Goal: Task Accomplishment & Management: Manage account settings

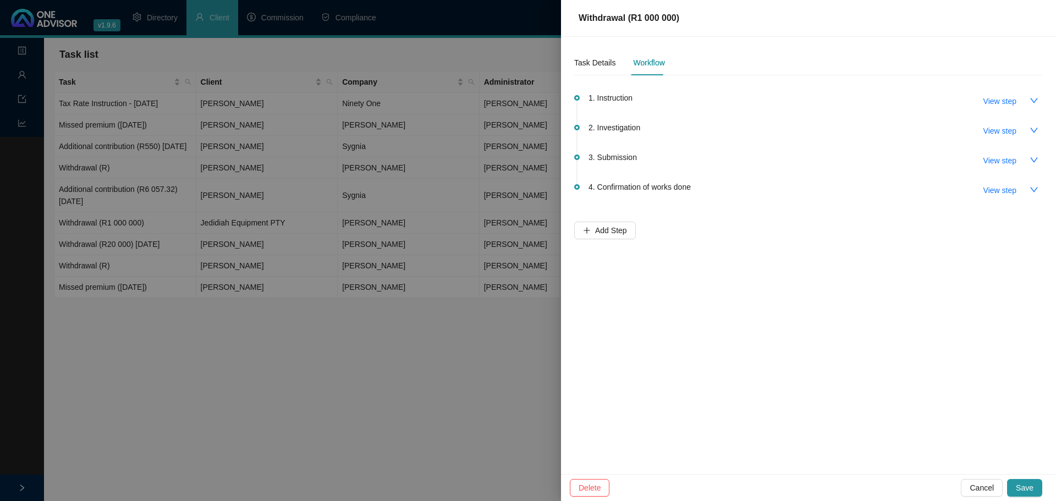
click at [25, 72] on div at bounding box center [528, 250] width 1056 height 501
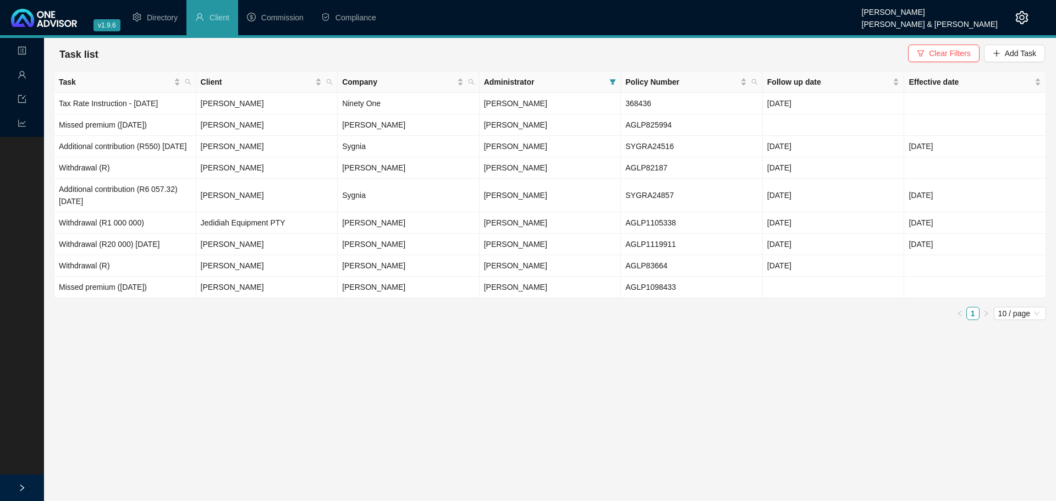
click at [21, 74] on icon "user" at bounding box center [22, 74] width 9 height 9
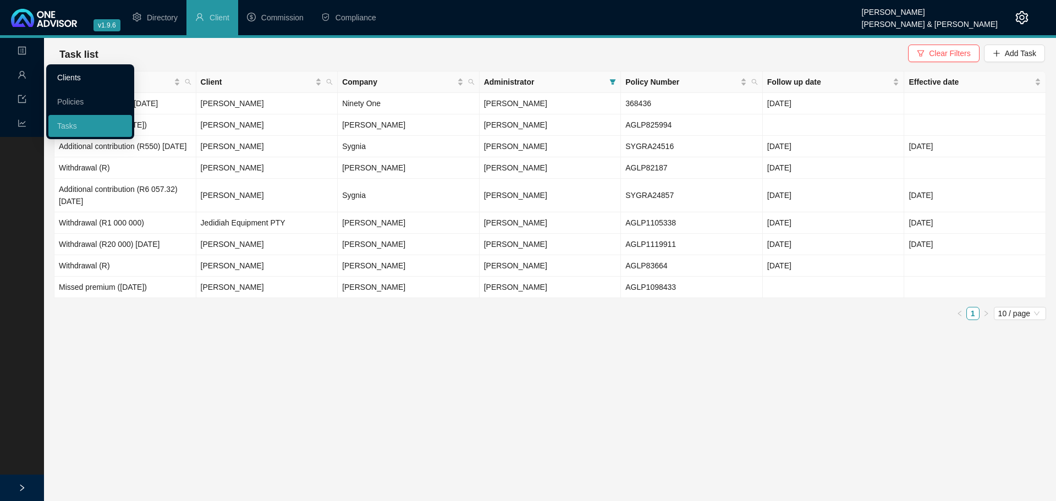
click at [71, 75] on link "Clients" at bounding box center [69, 77] width 24 height 9
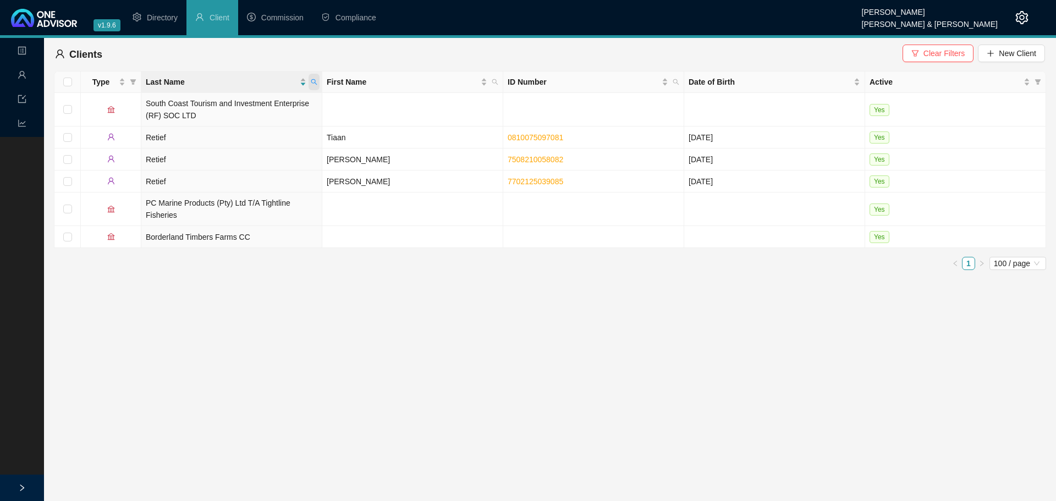
click at [315, 82] on icon "search" at bounding box center [314, 82] width 7 height 7
type input "govende"
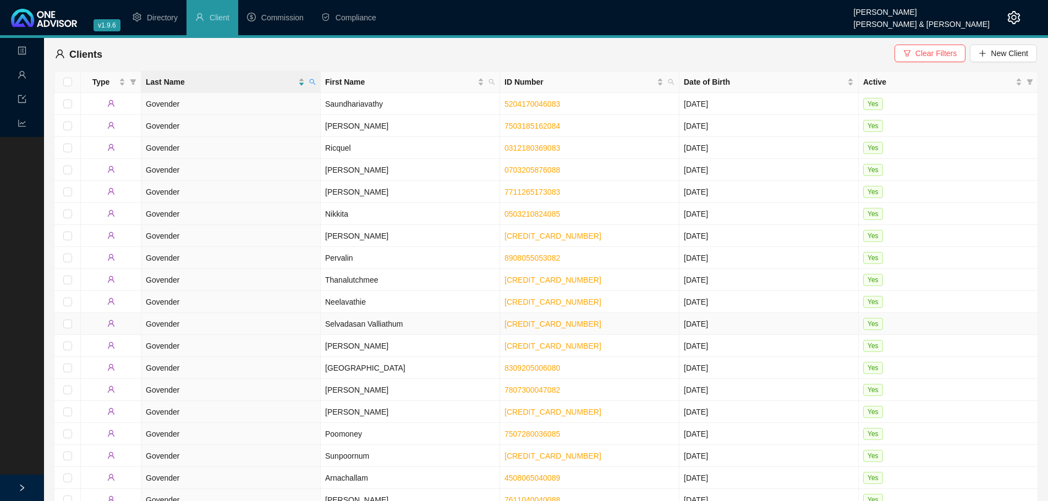
click at [468, 320] on td "Selvadasan Valliathum" at bounding box center [410, 324] width 179 height 22
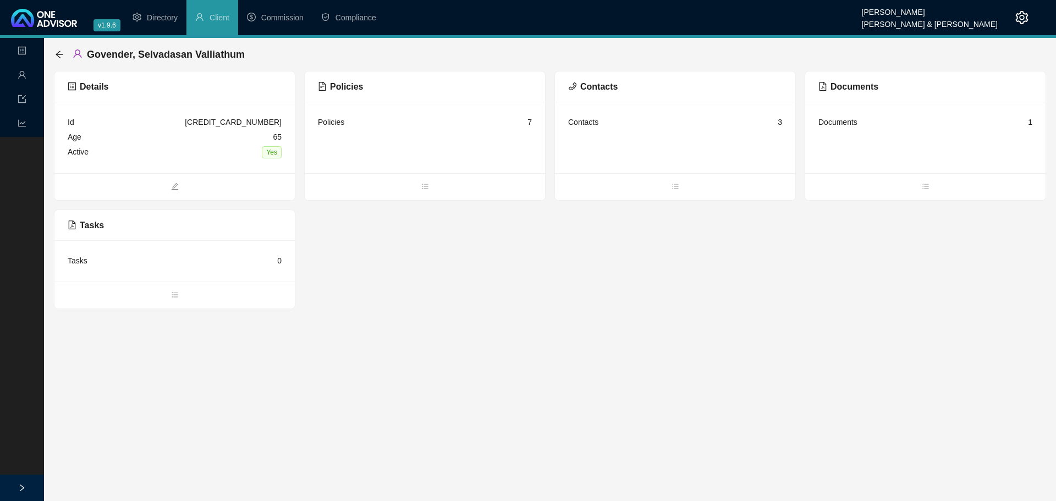
click at [412, 135] on div "Policies 7" at bounding box center [425, 137] width 240 height 71
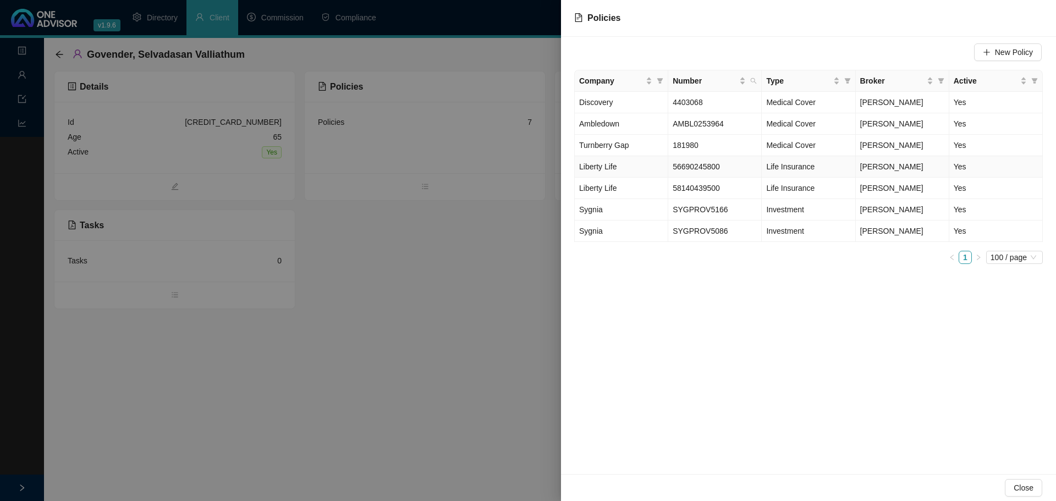
click at [654, 163] on td "Liberty Life" at bounding box center [621, 166] width 93 height 21
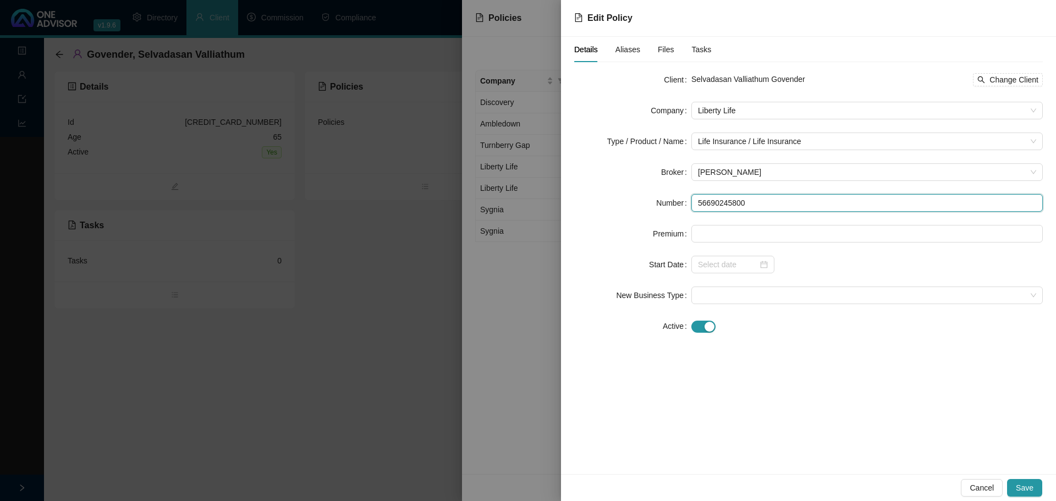
click at [716, 200] on input "56690245800" at bounding box center [866, 203] width 351 height 18
click at [345, 295] on div at bounding box center [528, 250] width 1056 height 501
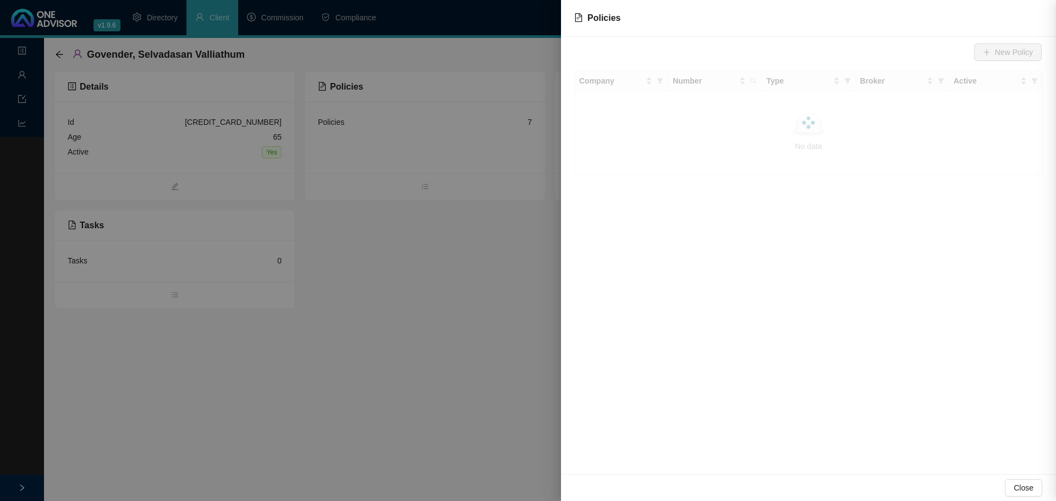
click at [260, 345] on div at bounding box center [528, 250] width 1056 height 501
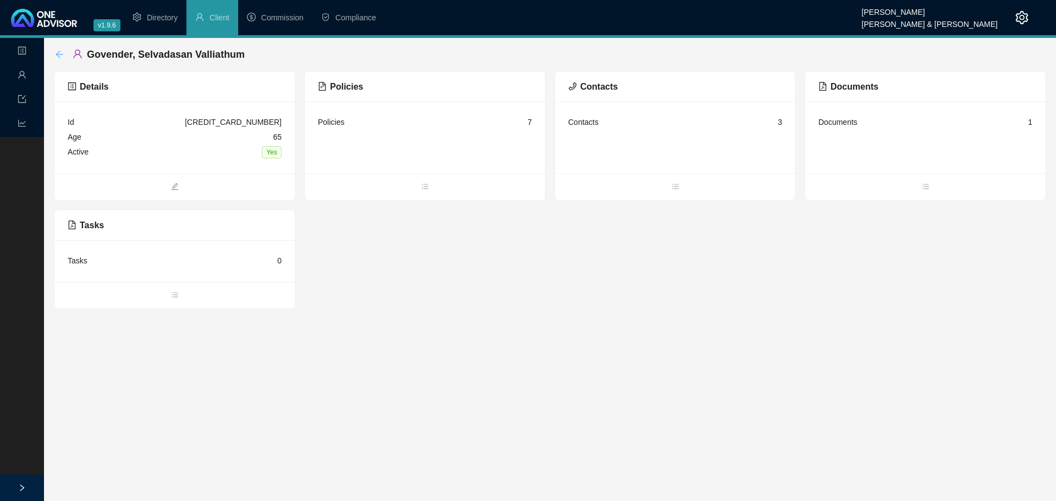
click at [56, 52] on icon "arrow-left" at bounding box center [59, 54] width 9 height 9
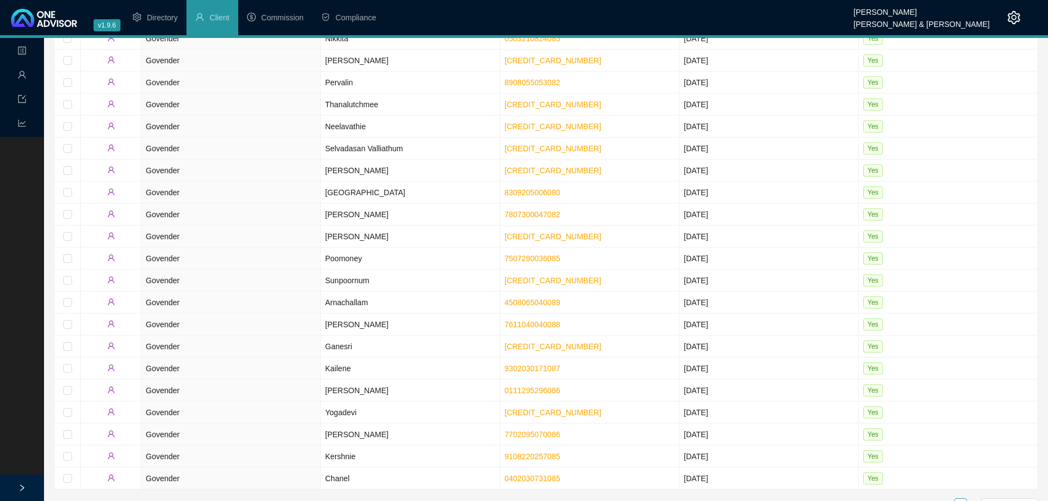
scroll to position [180, 0]
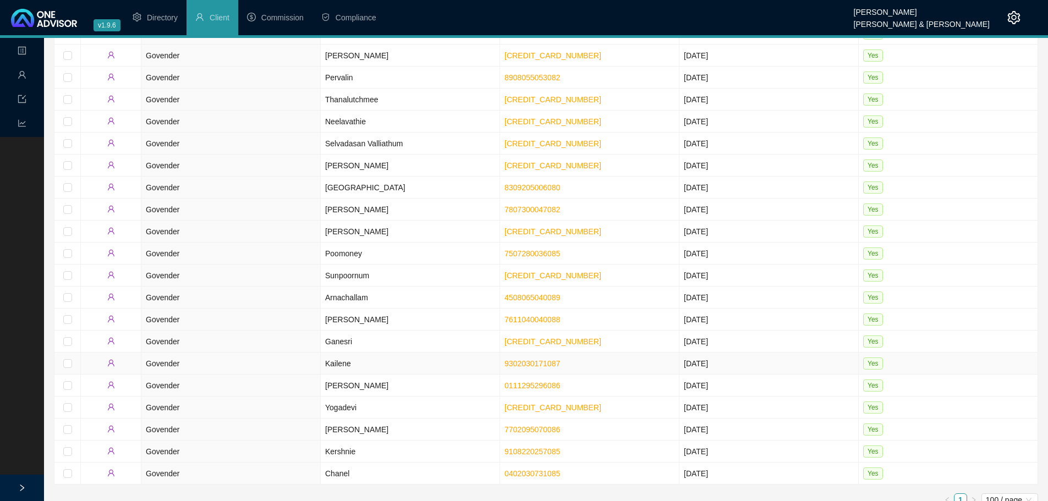
click at [415, 355] on td "Kailene" at bounding box center [410, 363] width 179 height 22
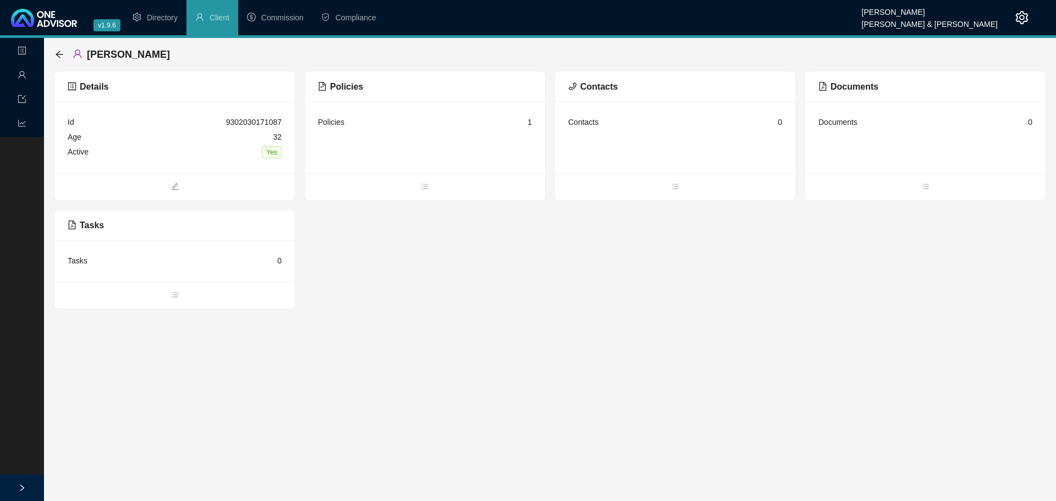
click at [425, 151] on div "Policies 1" at bounding box center [425, 137] width 240 height 71
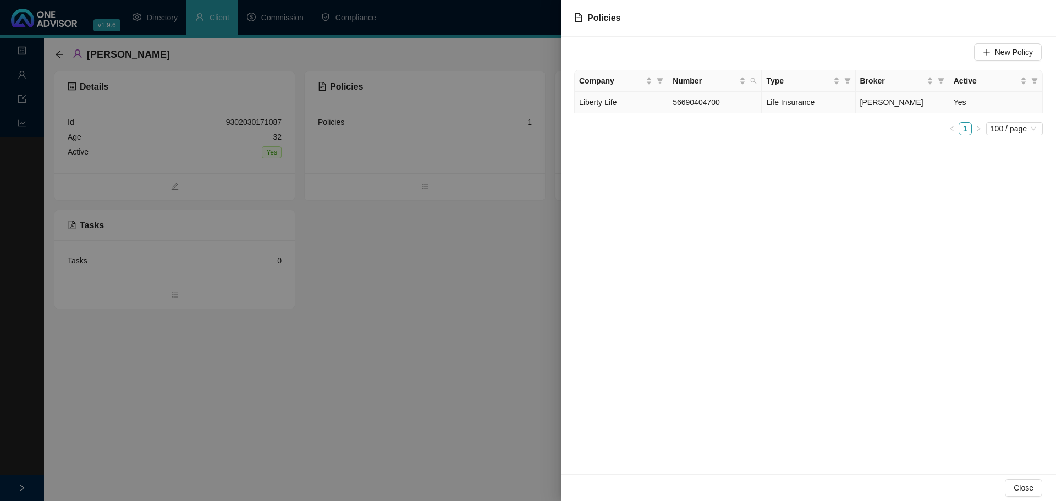
click at [702, 102] on span "56690404700" at bounding box center [695, 102] width 47 height 9
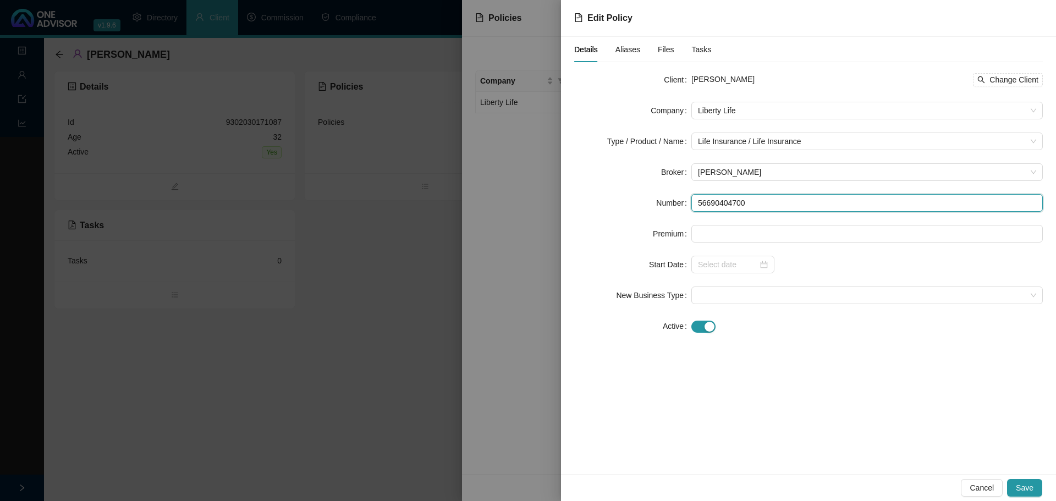
click at [709, 196] on input "56690404700" at bounding box center [866, 203] width 351 height 18
click at [709, 197] on input "56690404700" at bounding box center [866, 203] width 351 height 18
drag, startPoint x: 532, startPoint y: 272, endPoint x: 519, endPoint y: 276, distance: 13.2
click at [532, 273] on div at bounding box center [528, 250] width 1056 height 501
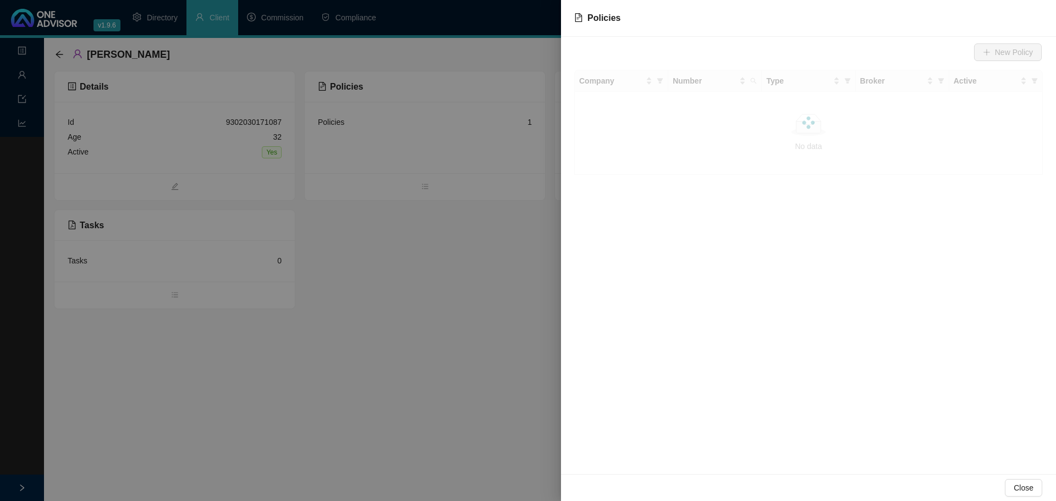
click at [197, 144] on div at bounding box center [528, 250] width 1056 height 501
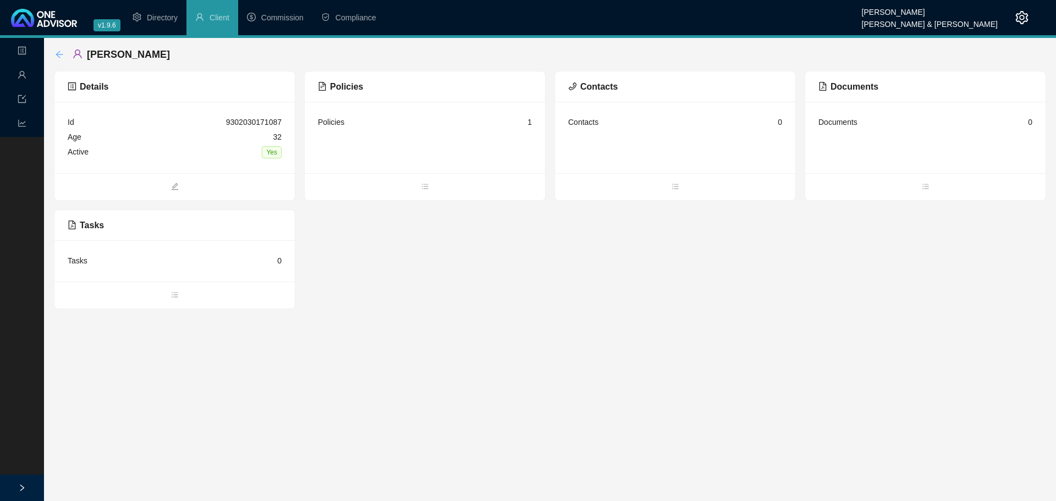
click at [63, 52] on icon "arrow-left" at bounding box center [59, 54] width 9 height 9
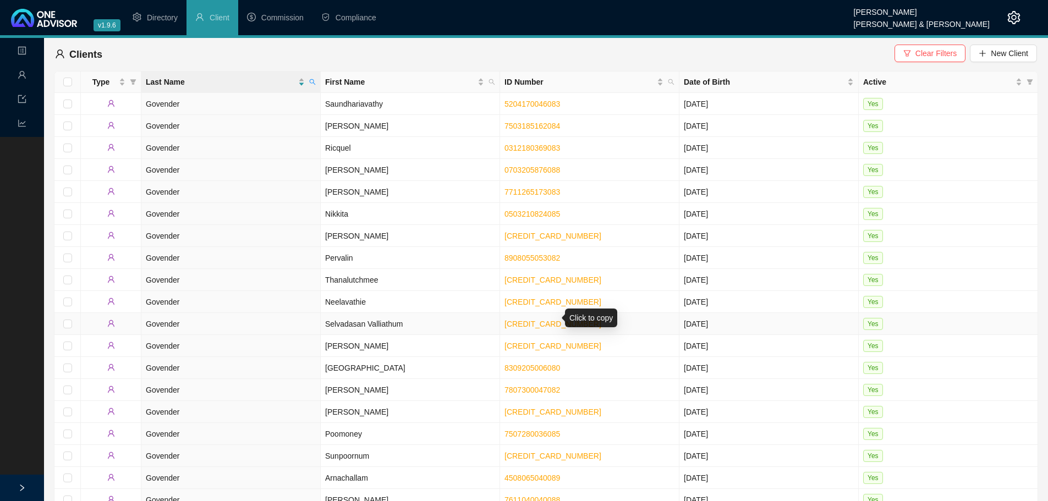
click at [545, 319] on link "[CREDIT_CARD_NUMBER]" at bounding box center [552, 323] width 97 height 9
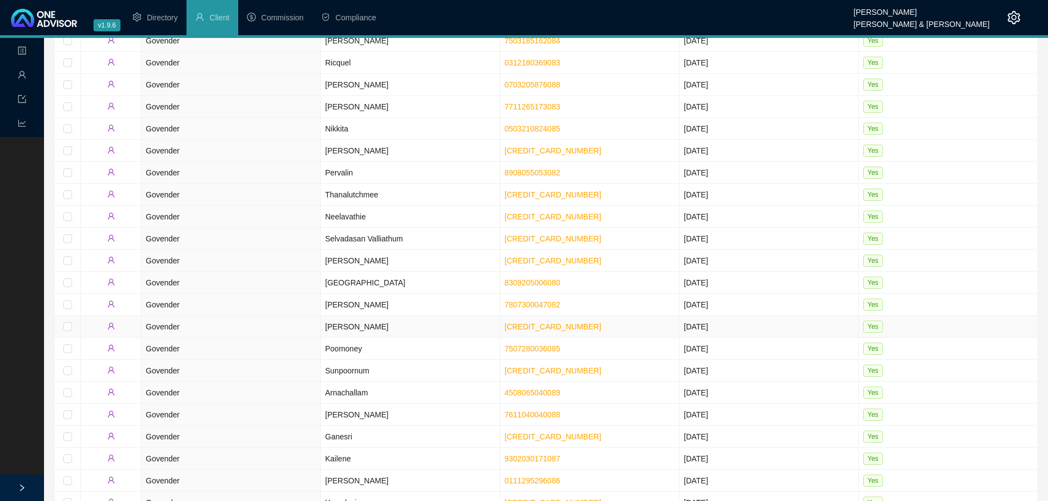
scroll to position [180, 0]
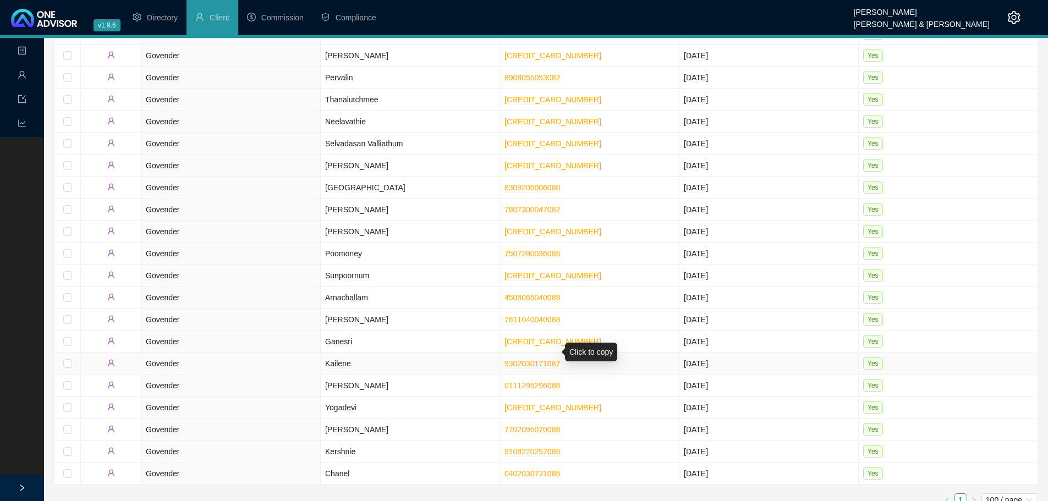
click at [534, 359] on link "9302030171087" at bounding box center [532, 363] width 56 height 9
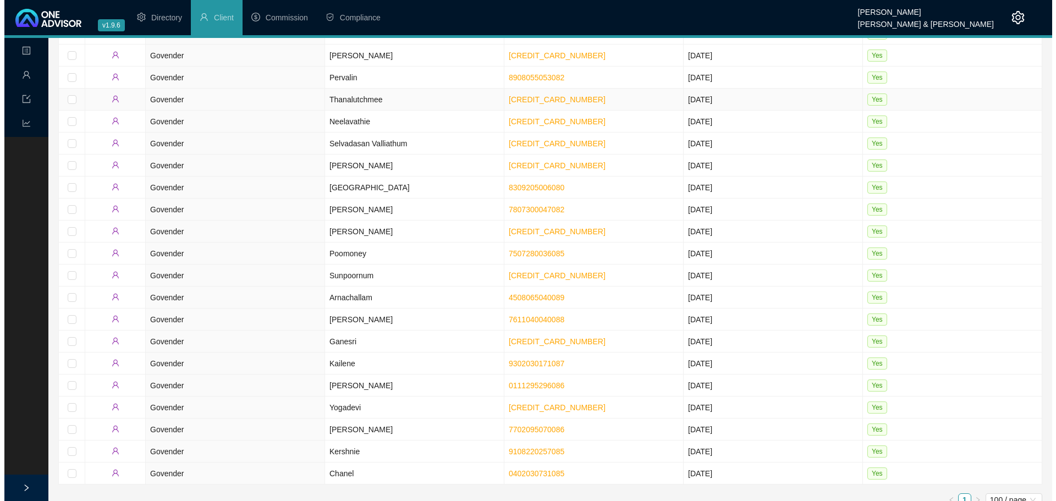
scroll to position [0, 0]
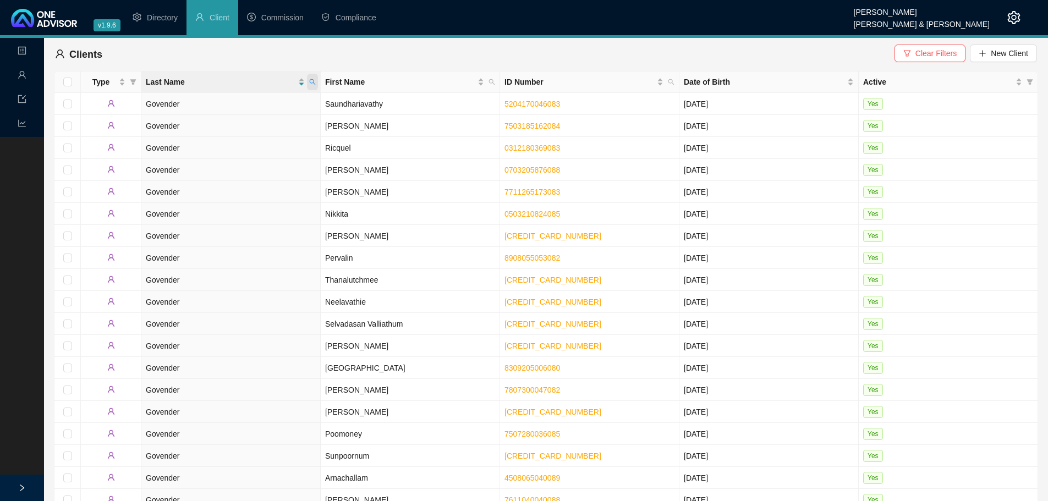
click at [310, 81] on icon "search" at bounding box center [313, 82] width 6 height 6
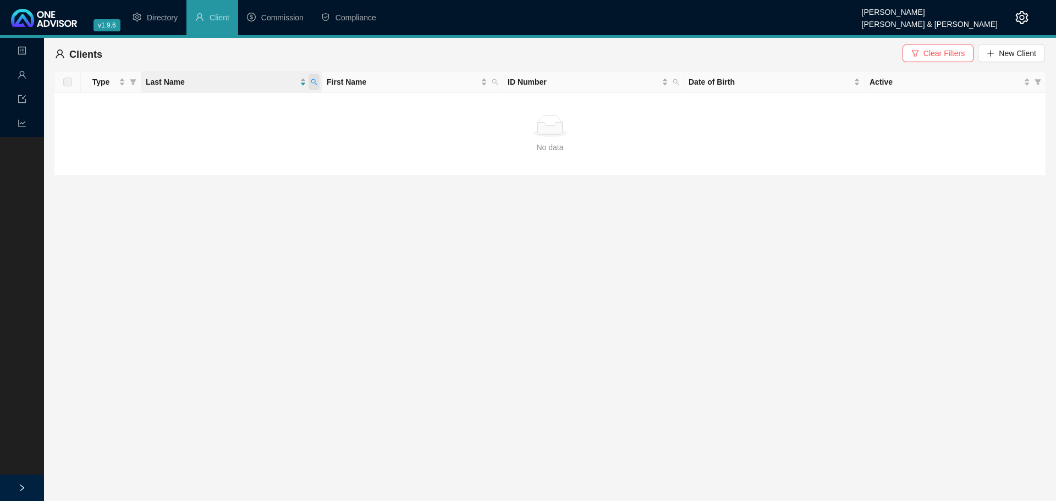
click at [313, 78] on span at bounding box center [313, 82] width 11 height 16
click at [259, 105] on input "esarsmu" at bounding box center [263, 106] width 103 height 18
type input "erasm"
